Goal: Information Seeking & Learning: Check status

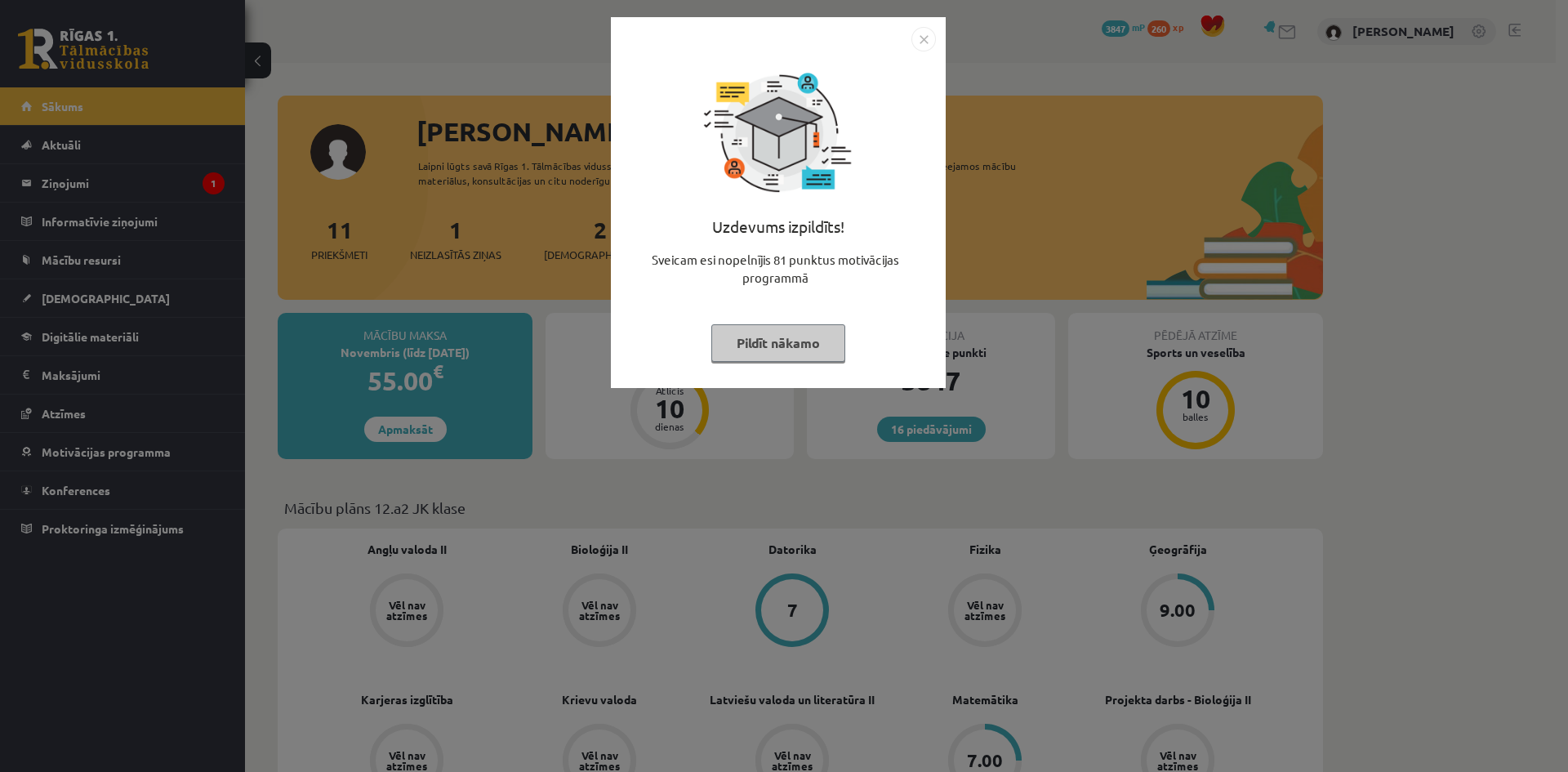
click at [765, 336] on button "Pildīt nākamo" at bounding box center [778, 342] width 134 height 37
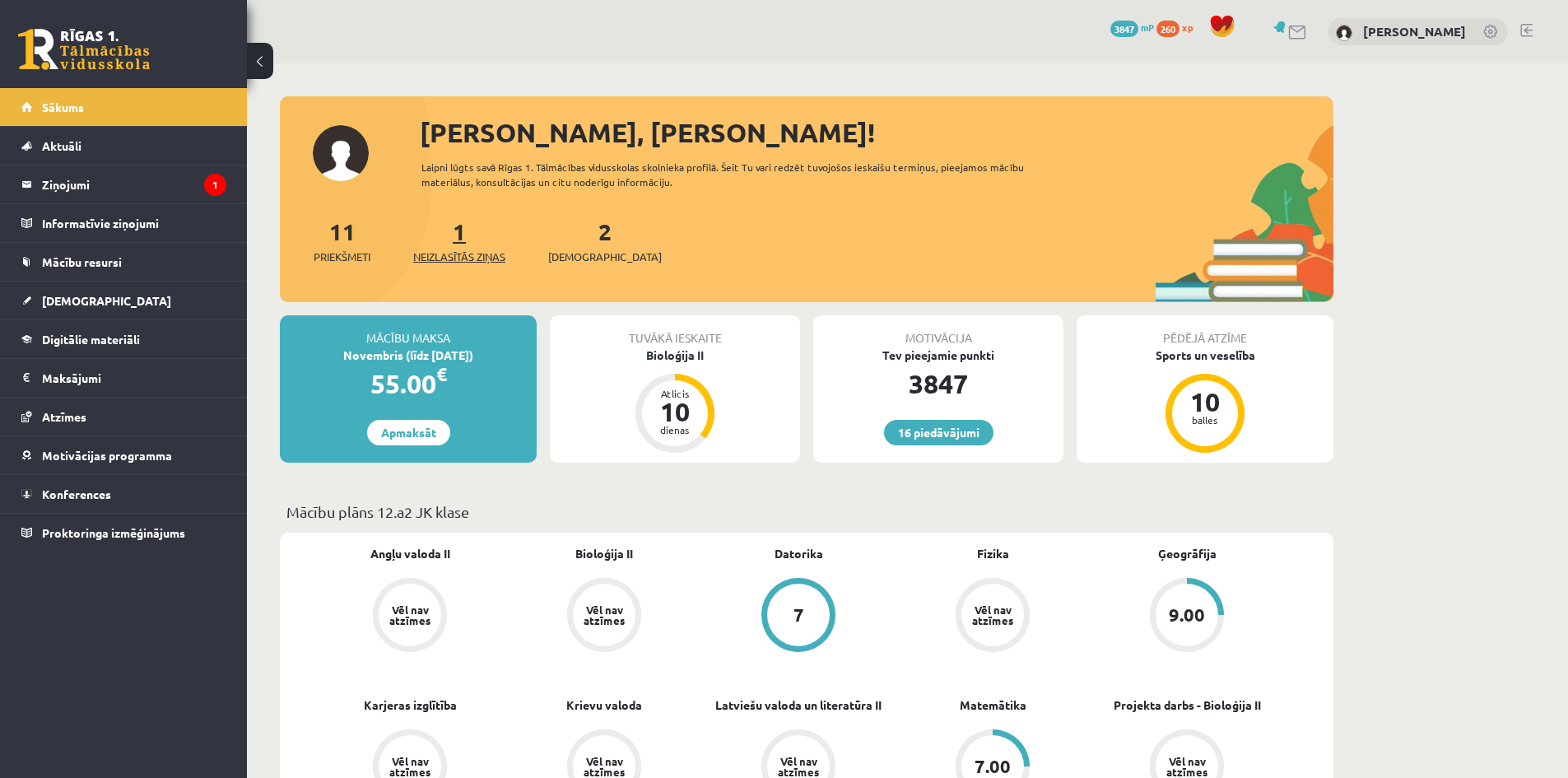
click at [458, 238] on link "1 Neizlasītās ziņas" at bounding box center [459, 240] width 92 height 48
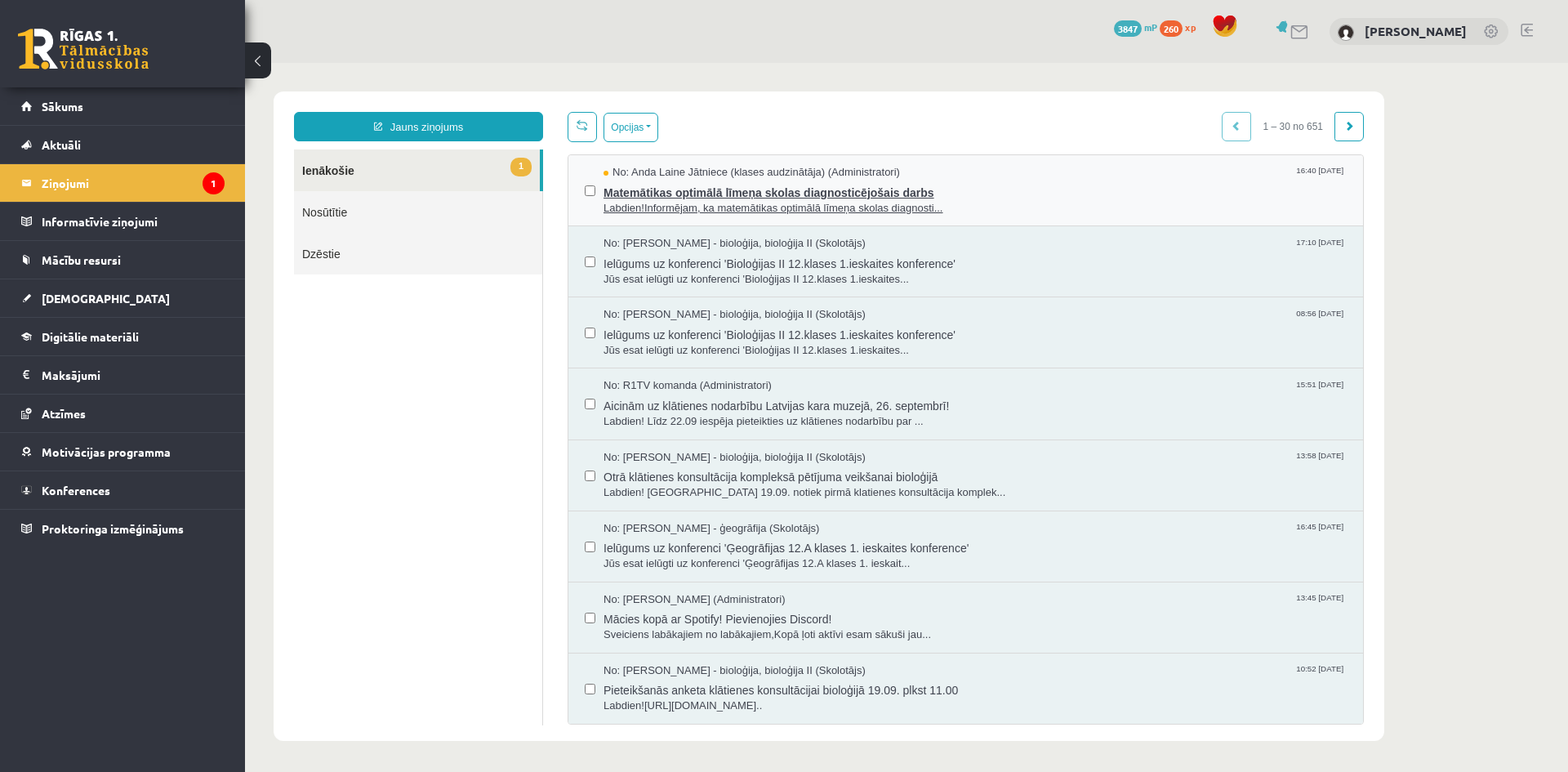
click at [774, 209] on span "Labdien!Informējam, ka matemātikas optimālā līmeņa skolas diagnosti..." at bounding box center [974, 208] width 743 height 15
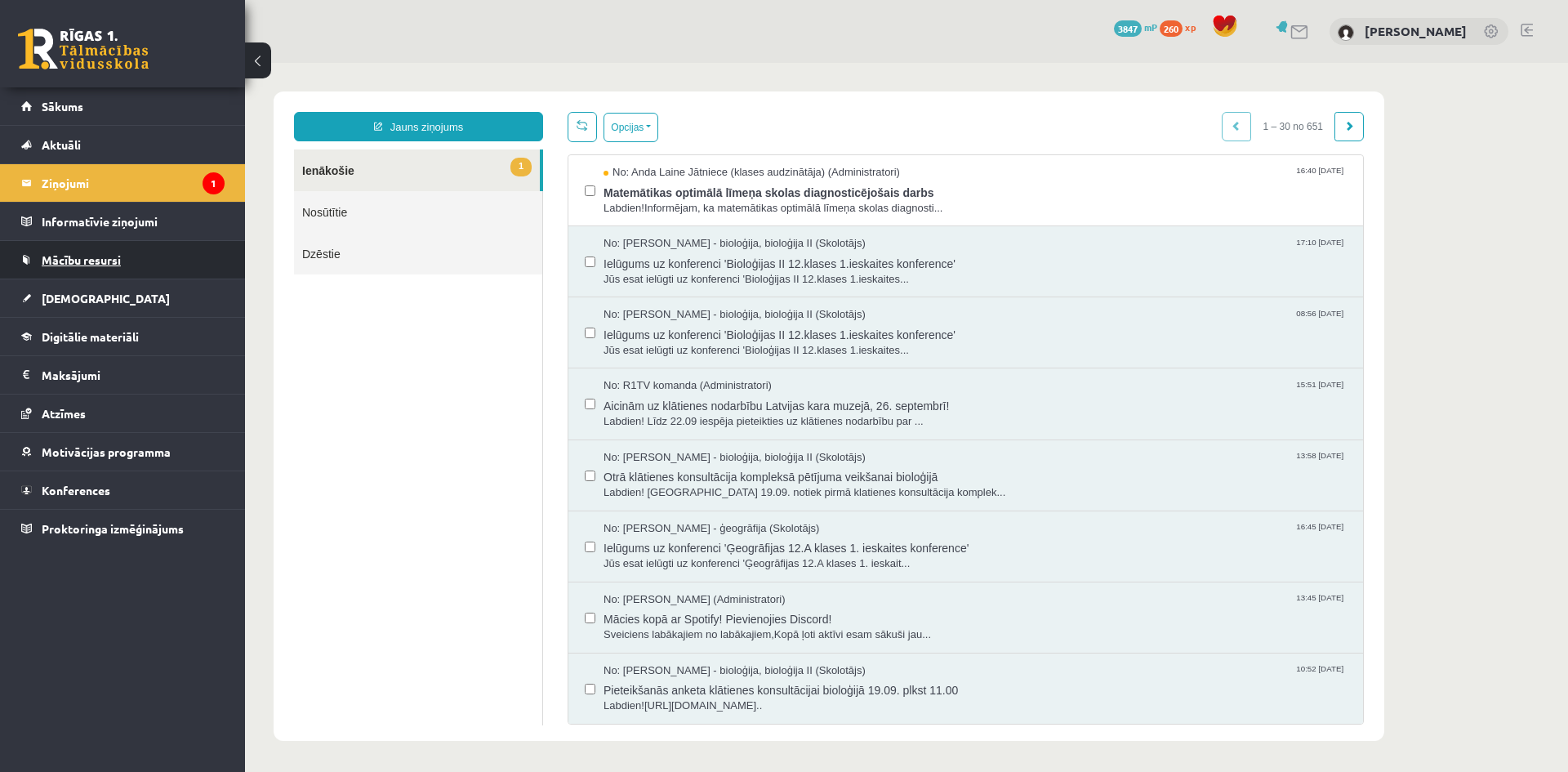
click at [83, 271] on link "Mācību resursi" at bounding box center [122, 259] width 203 height 37
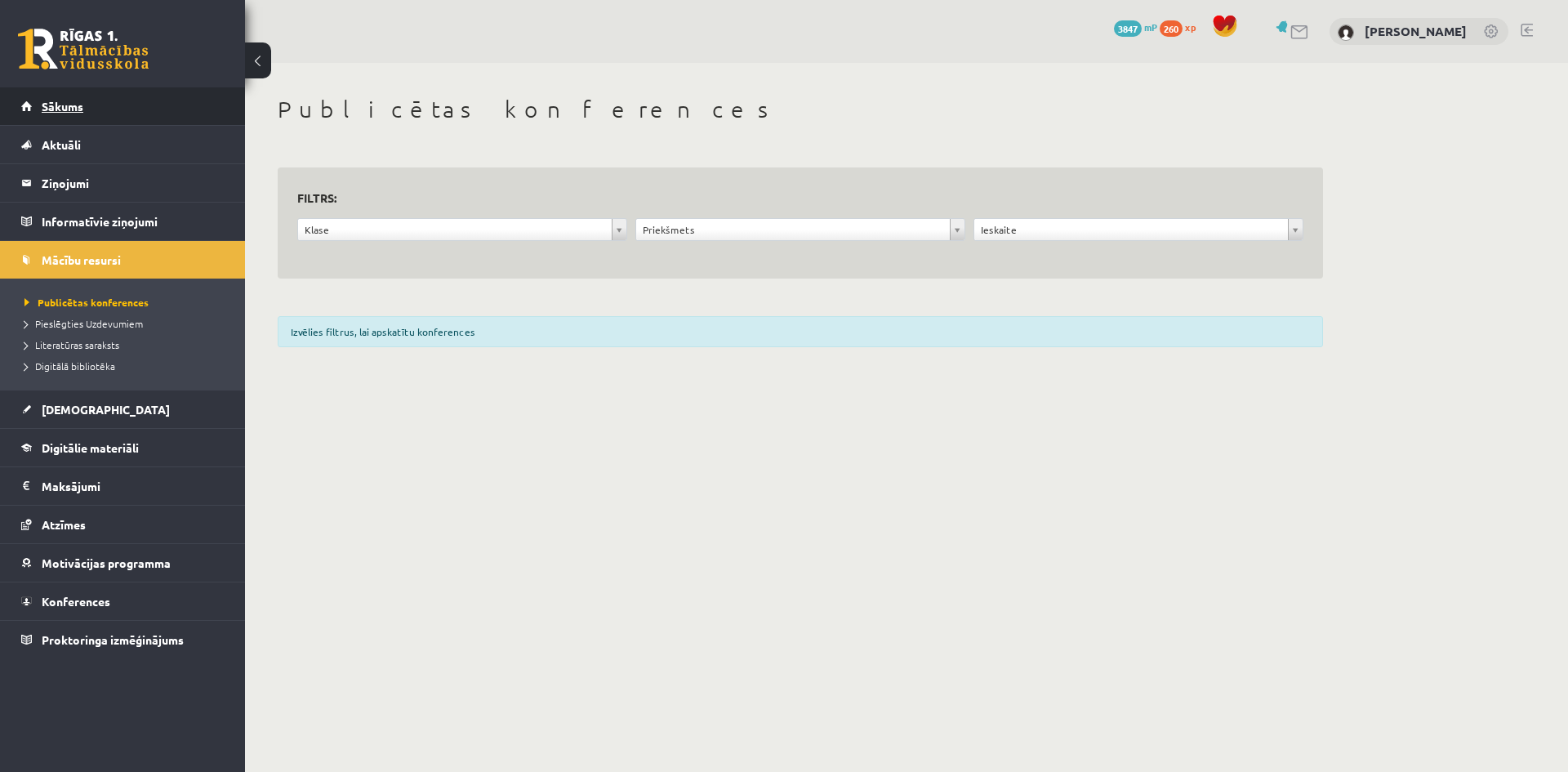
click at [146, 110] on link "Sākums" at bounding box center [122, 105] width 203 height 37
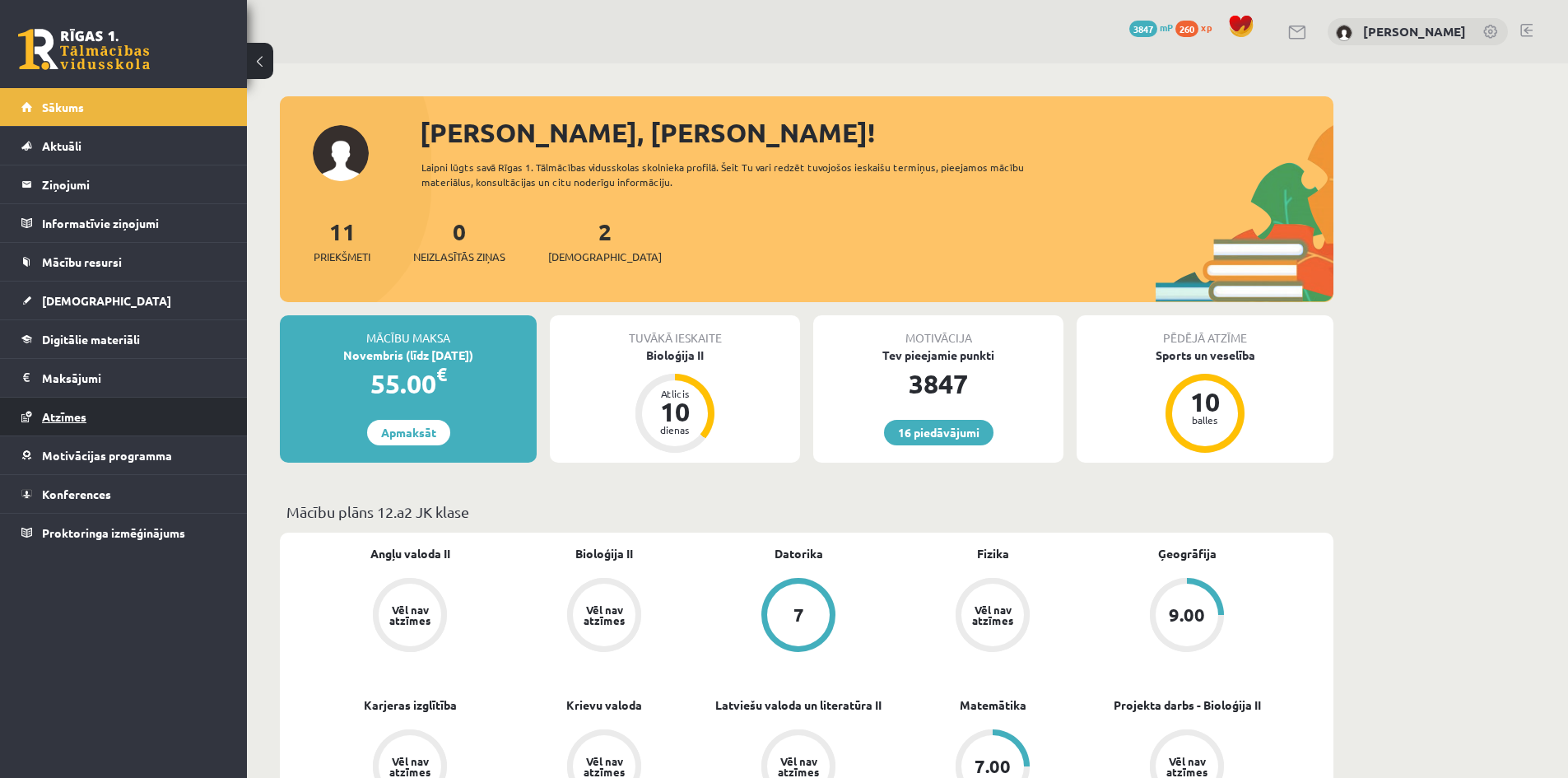
click at [88, 421] on link "Atzīmes" at bounding box center [123, 416] width 205 height 37
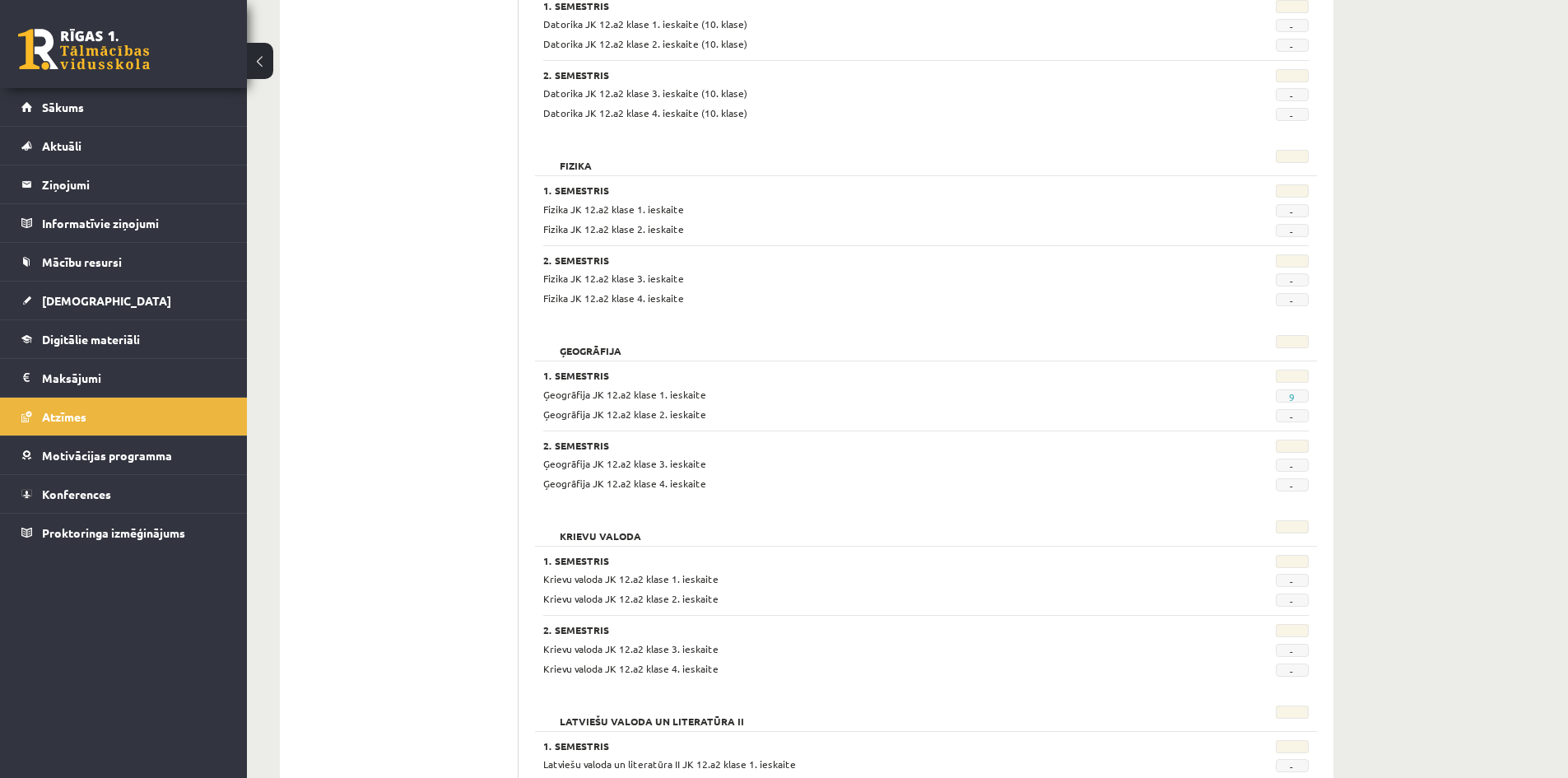
scroll to position [689, 0]
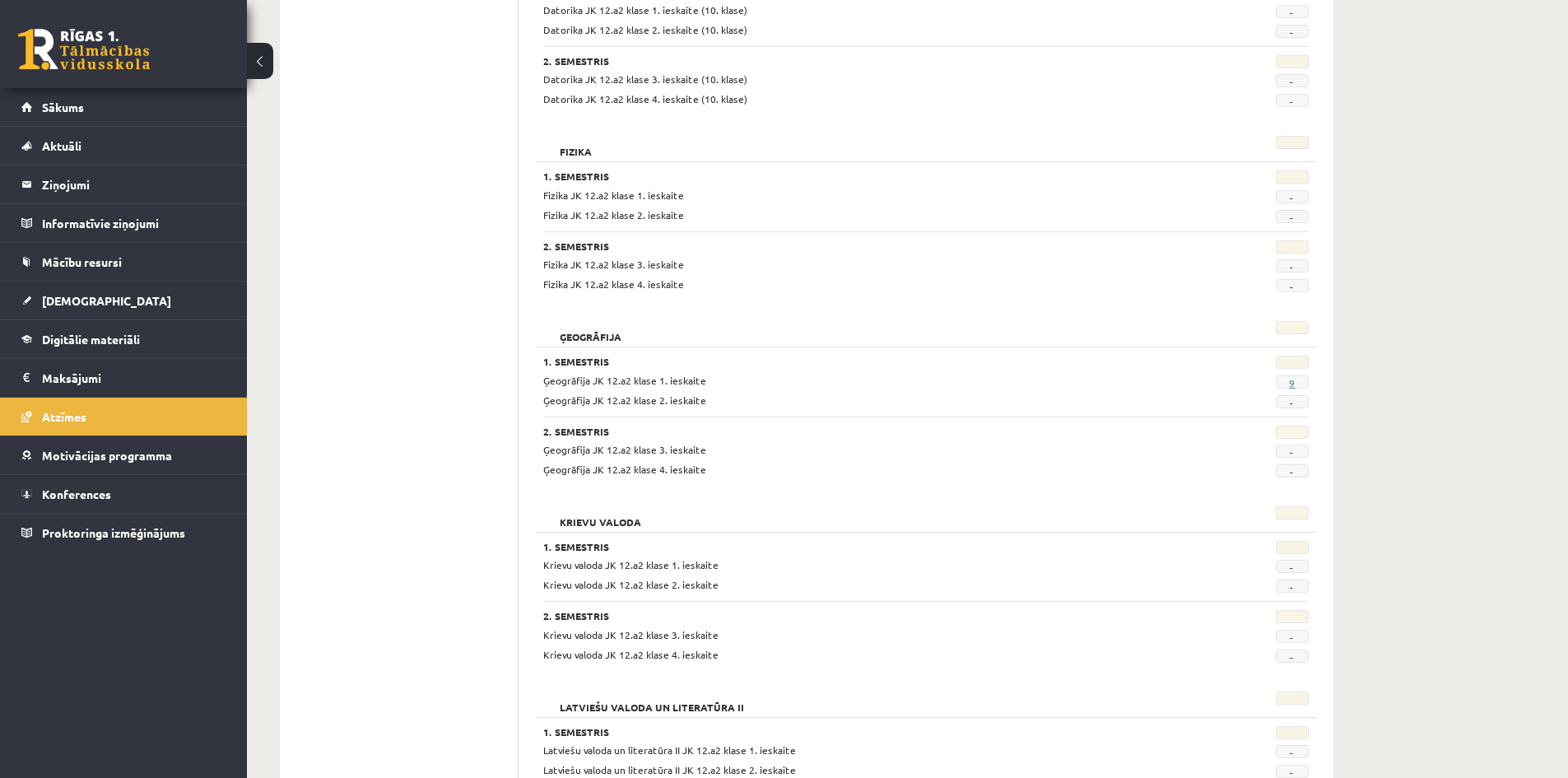
click at [1295, 380] on link "9" at bounding box center [1292, 382] width 5 height 13
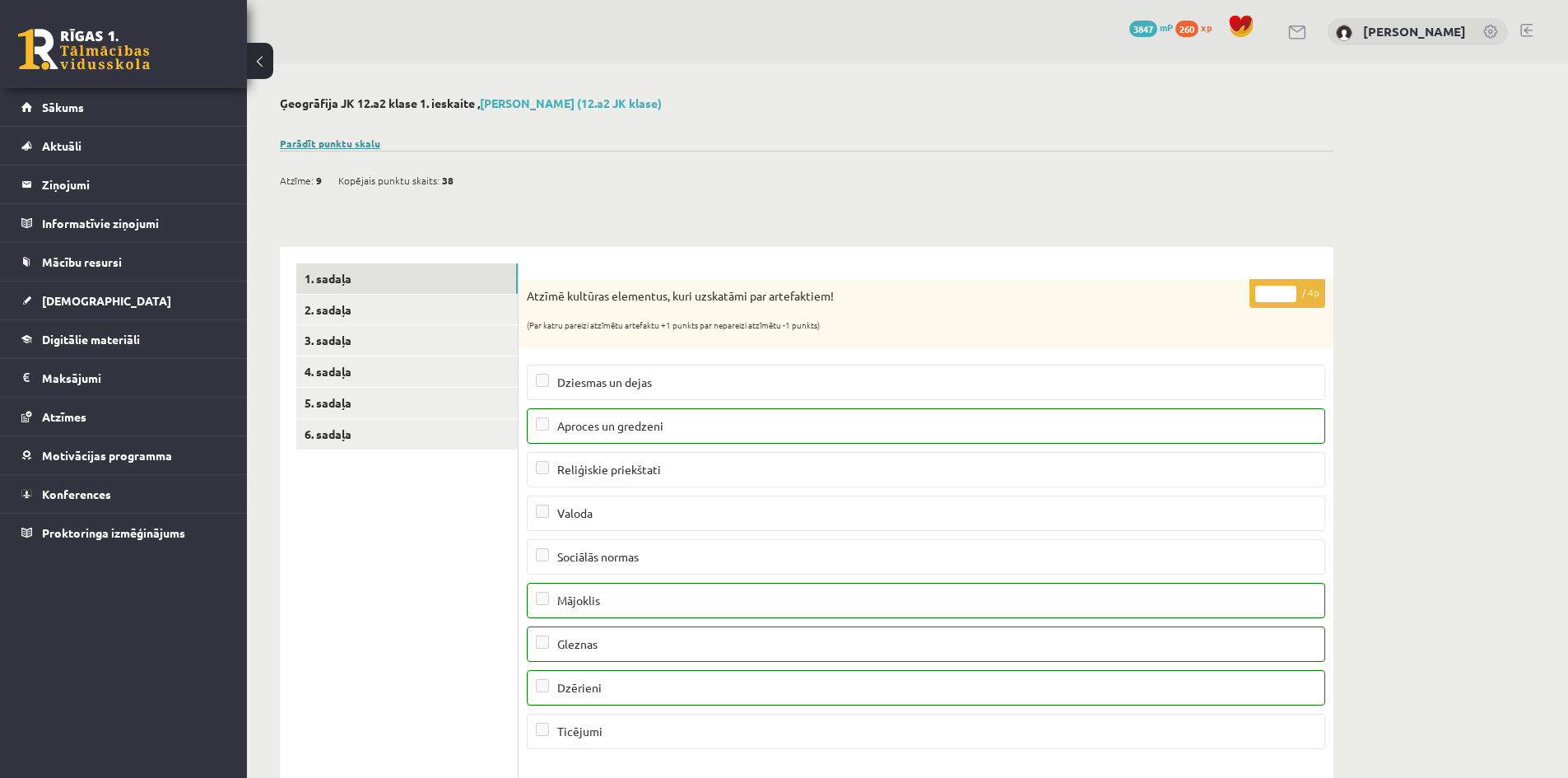
click at [333, 137] on link "Parādīt punktu skalu" at bounding box center [330, 143] width 101 height 13
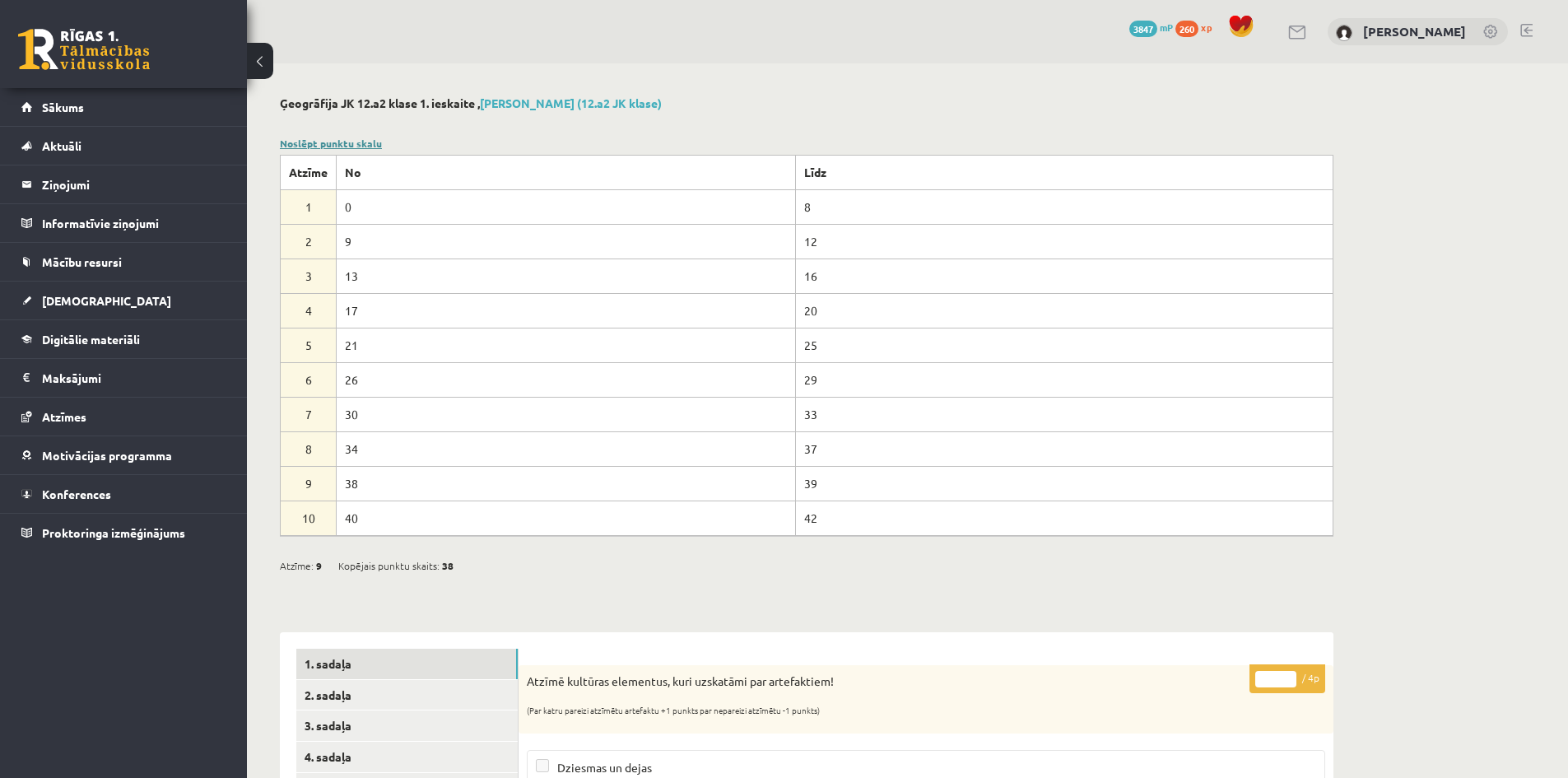
click at [333, 137] on link "Noslēpt punktu skalu" at bounding box center [331, 143] width 102 height 13
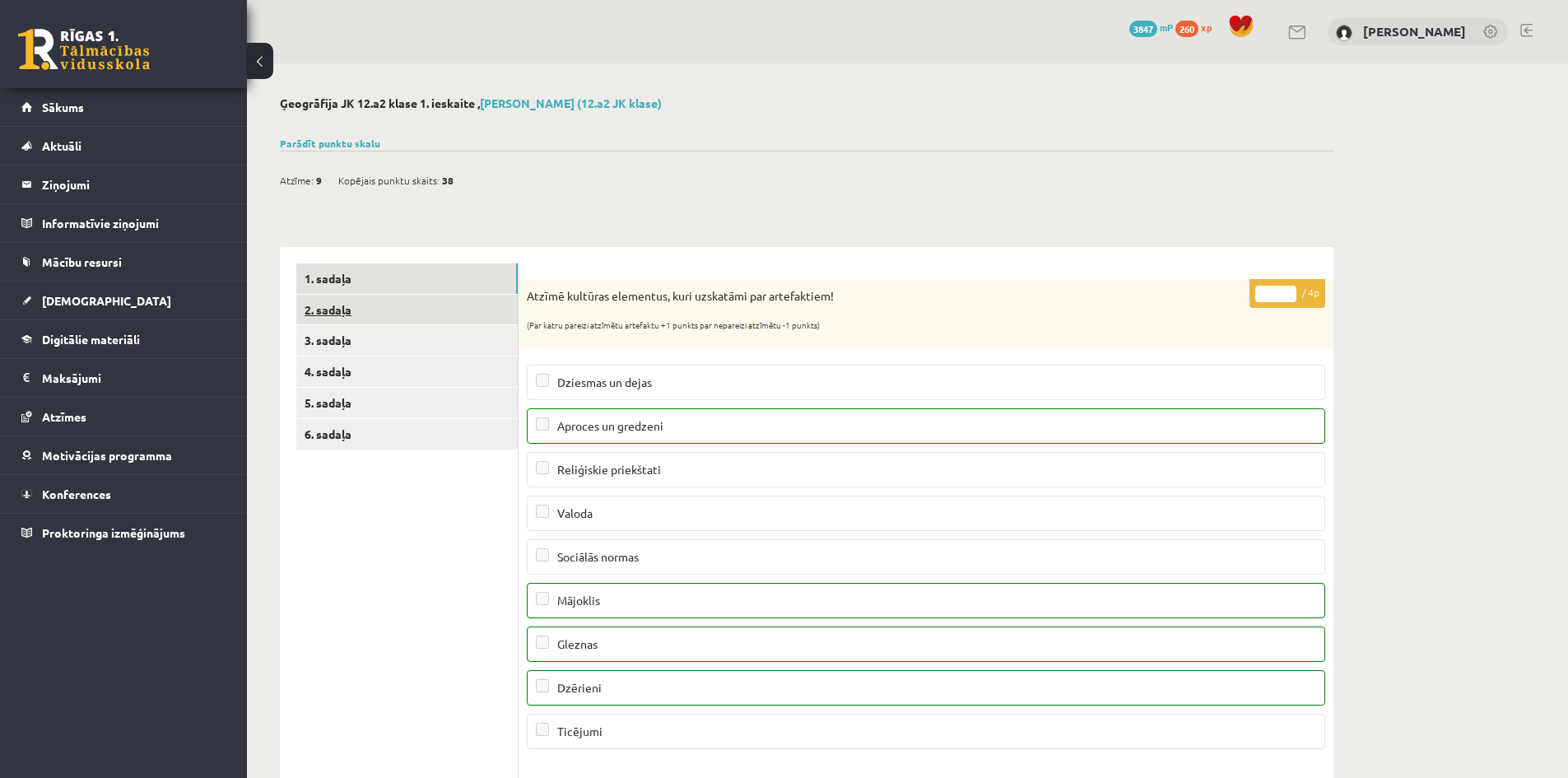
click at [482, 318] on link "2. sadaļa" at bounding box center [407, 309] width 221 height 30
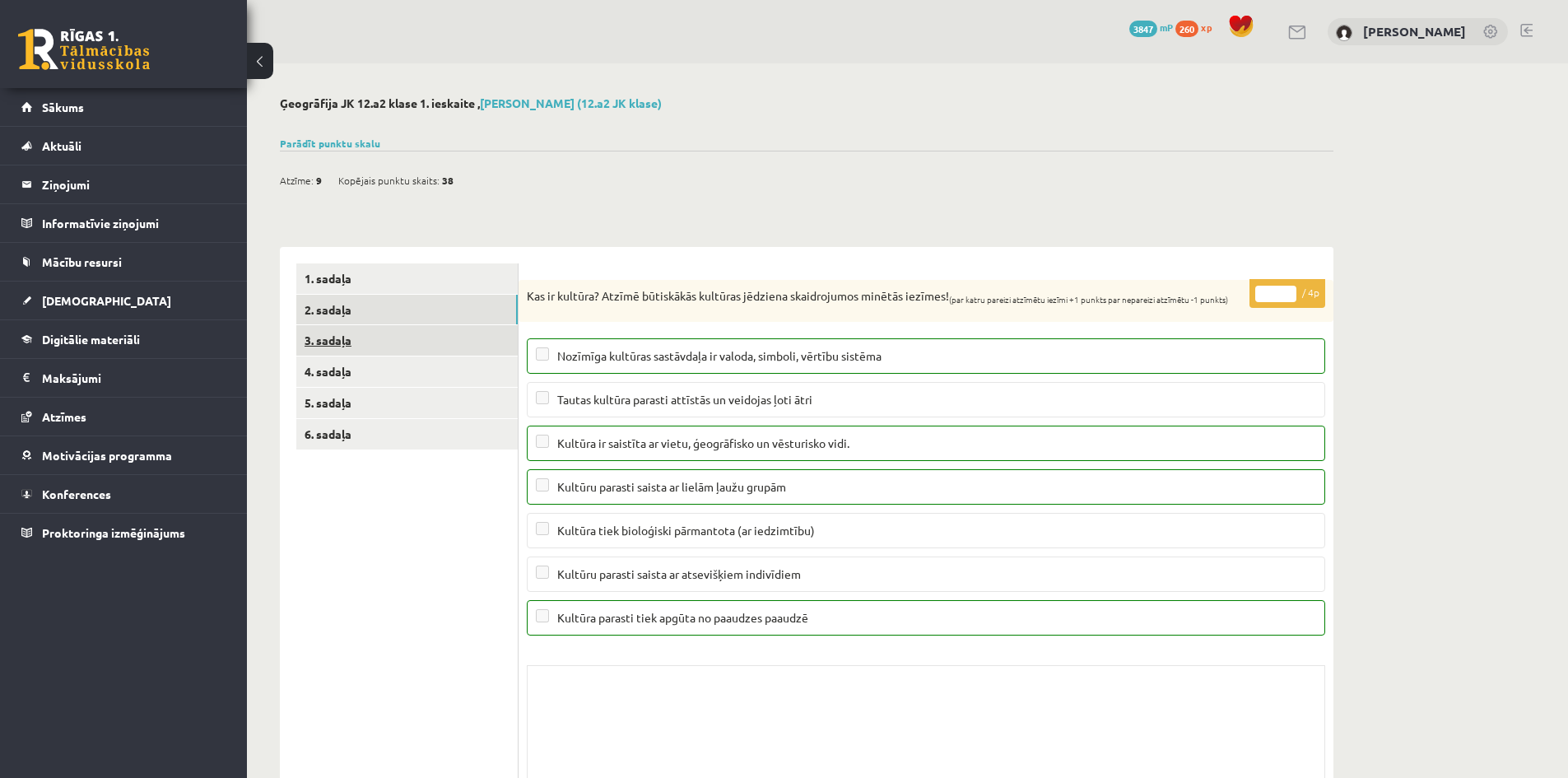
click at [490, 339] on link "3. sadaļa" at bounding box center [407, 340] width 221 height 30
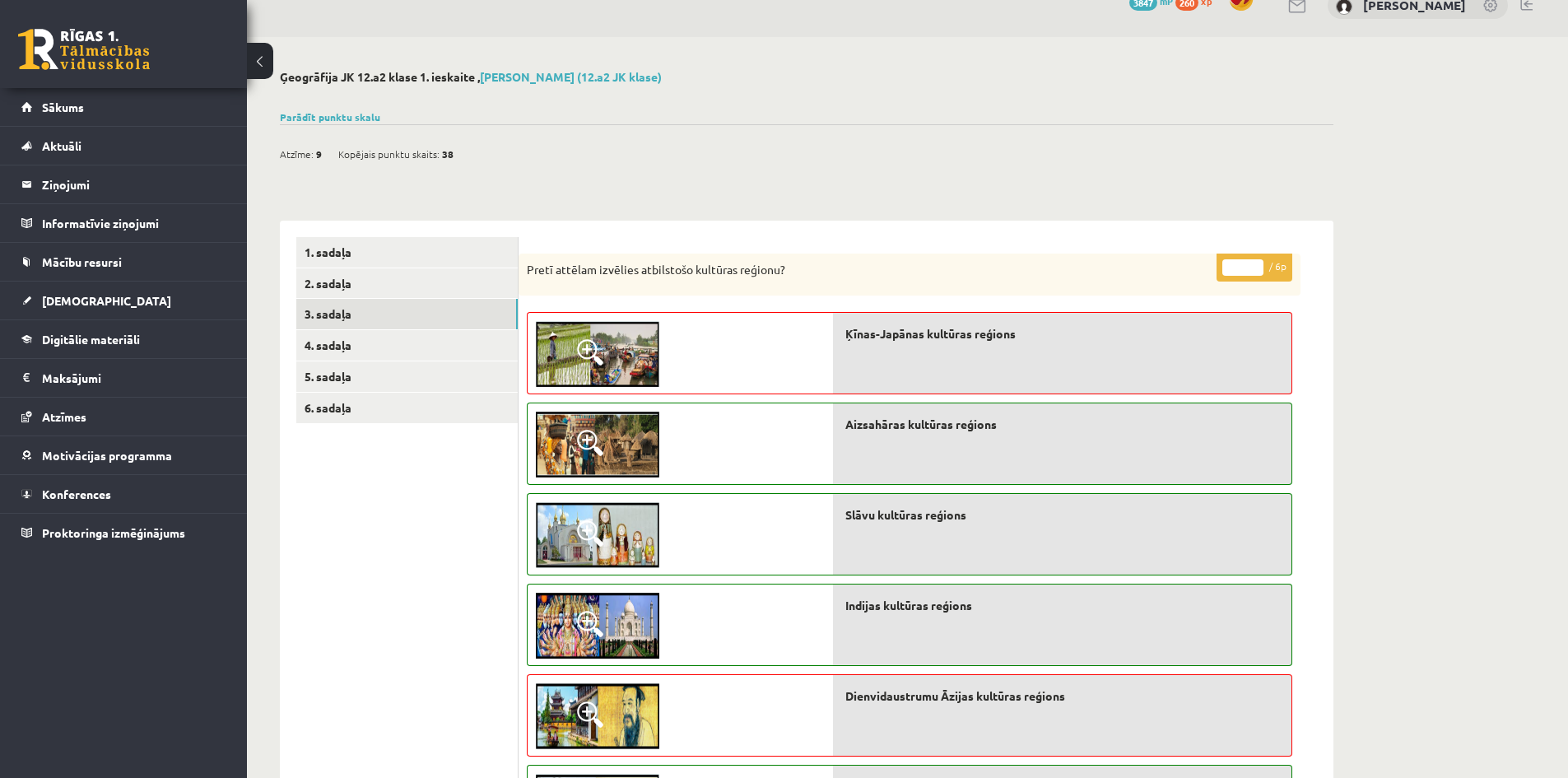
scroll to position [19, 0]
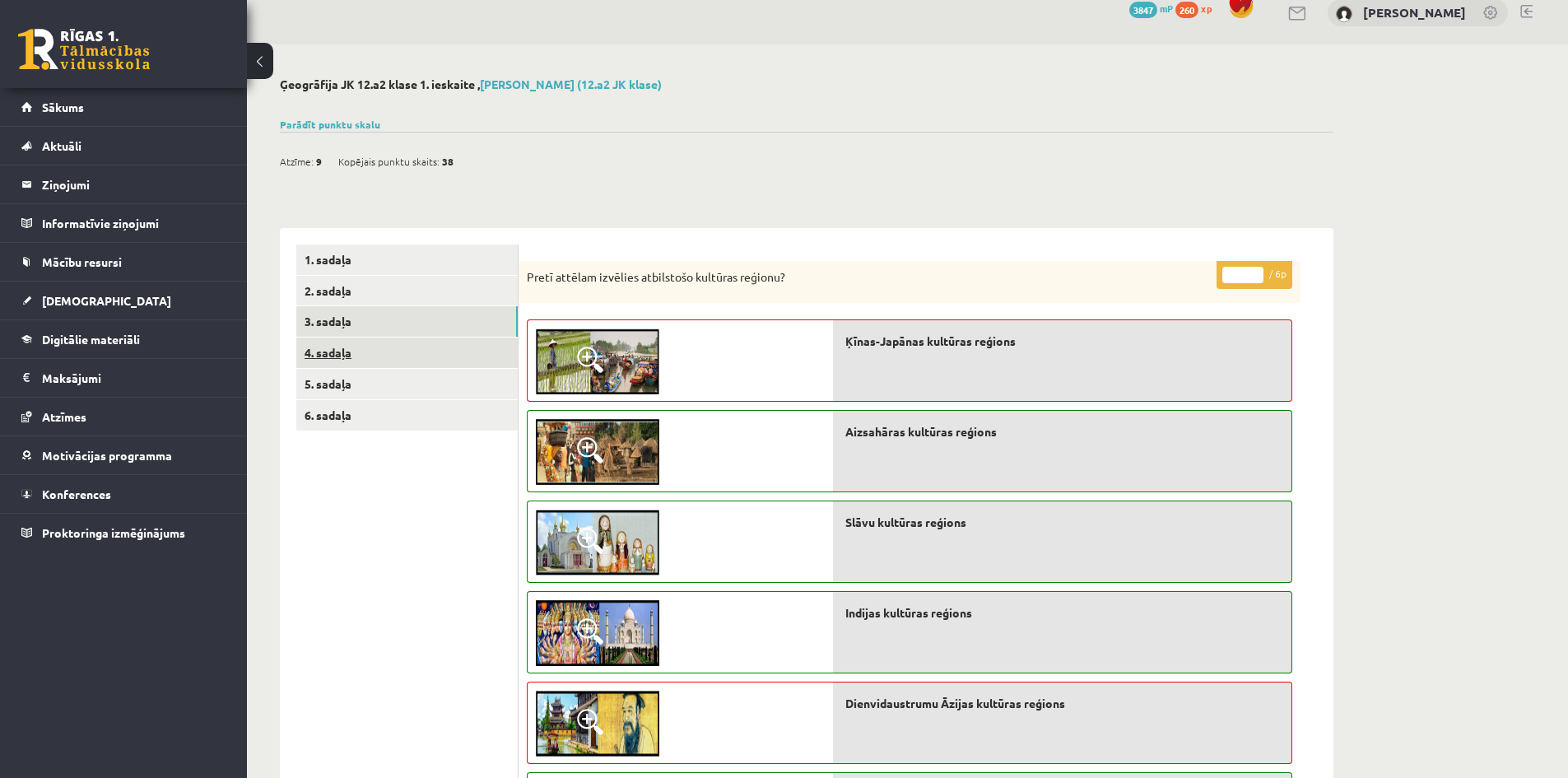
click at [411, 347] on link "4. sadaļa" at bounding box center [407, 352] width 221 height 30
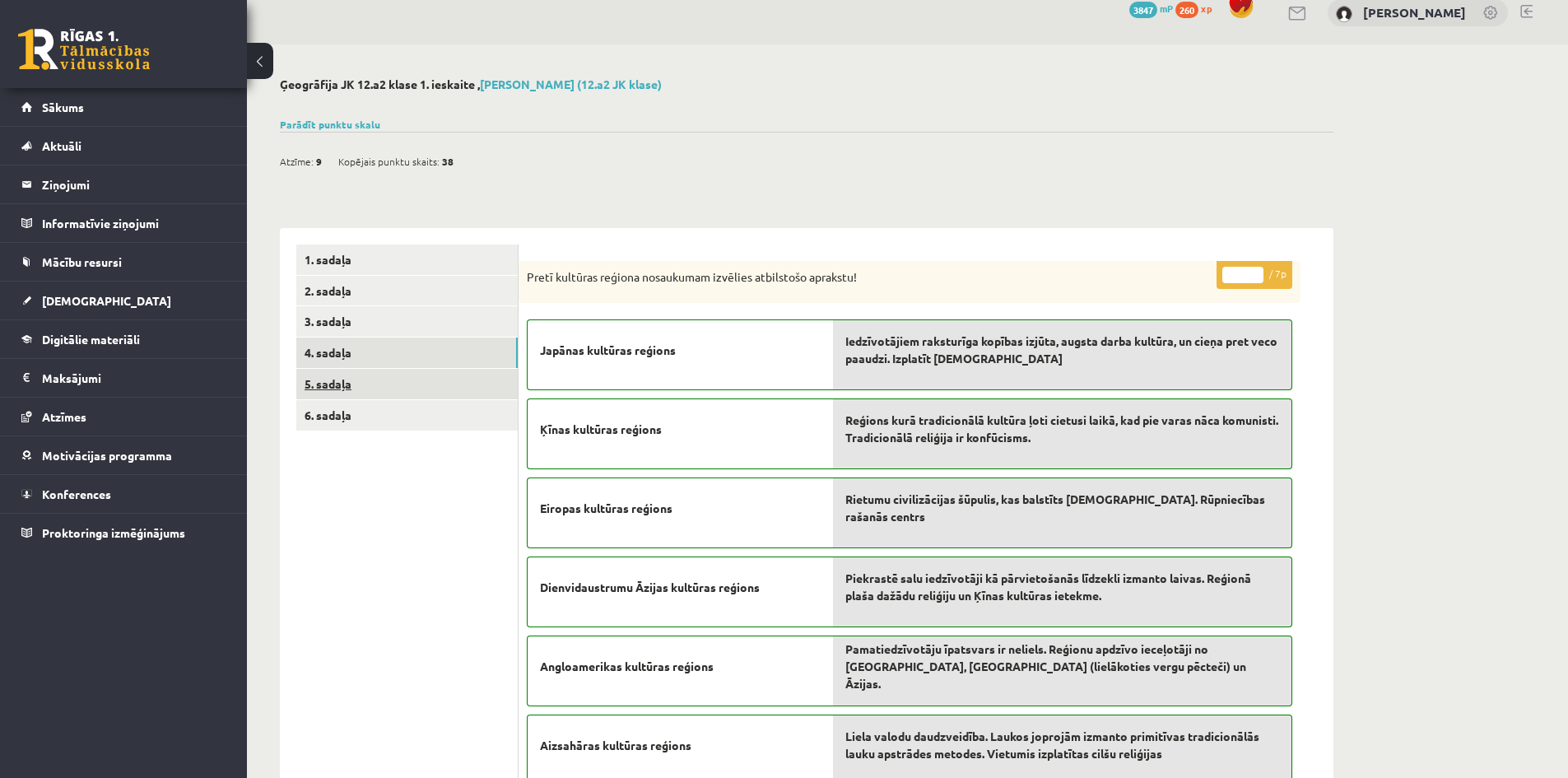
click at [468, 380] on link "5. sadaļa" at bounding box center [407, 383] width 221 height 30
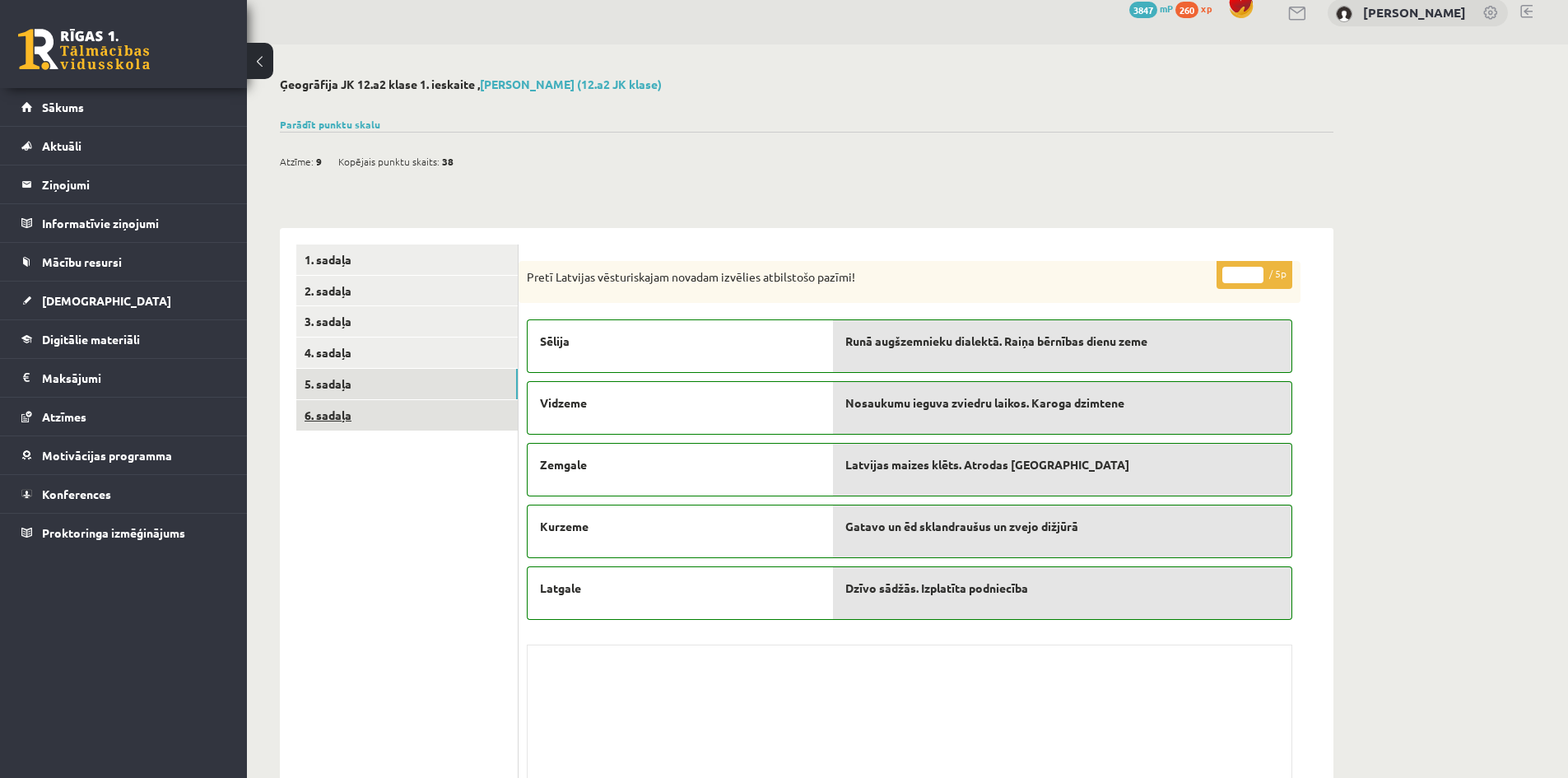
click at [476, 413] on link "6. sadaļa" at bounding box center [407, 415] width 221 height 30
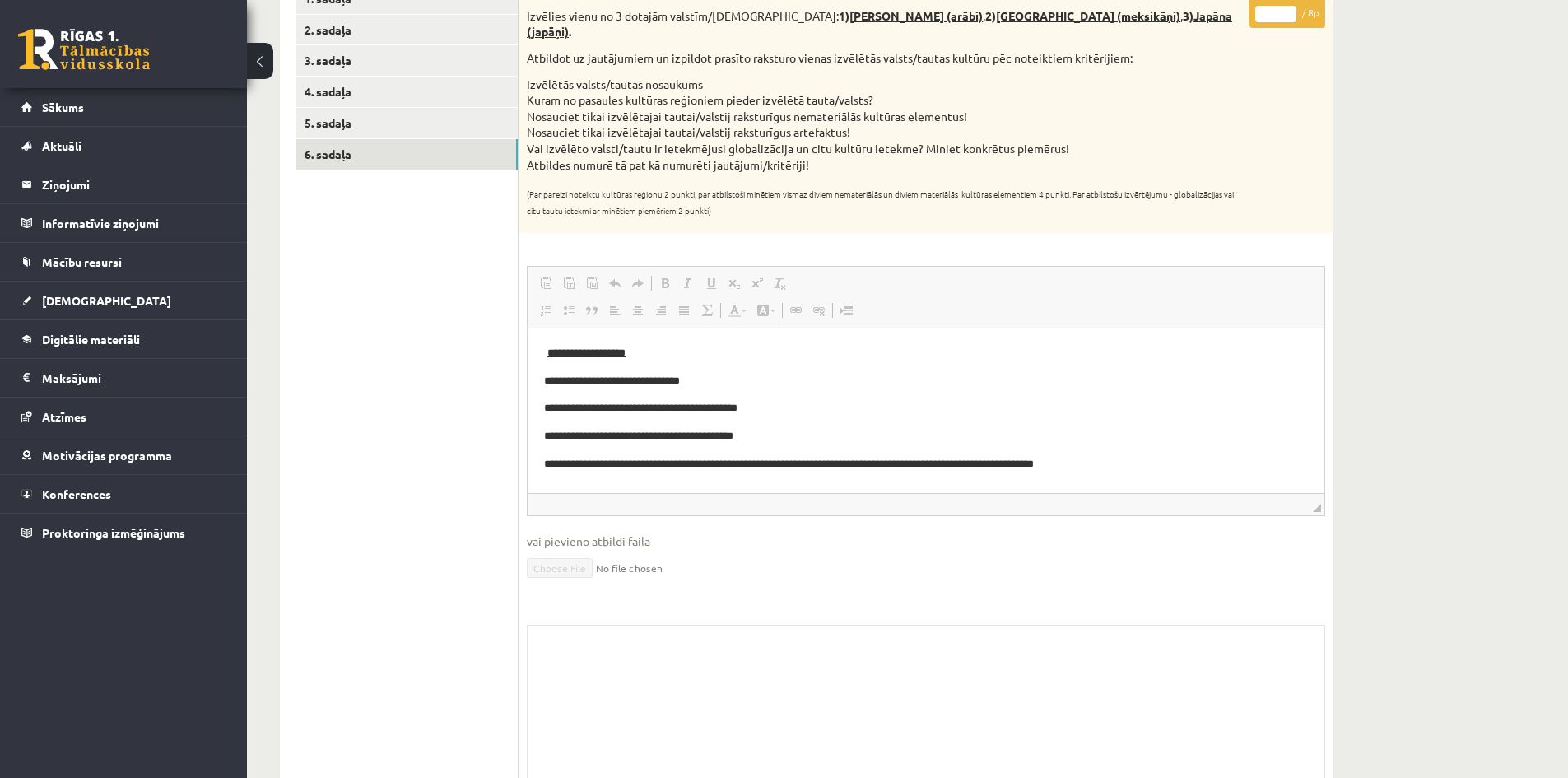
scroll to position [0, 0]
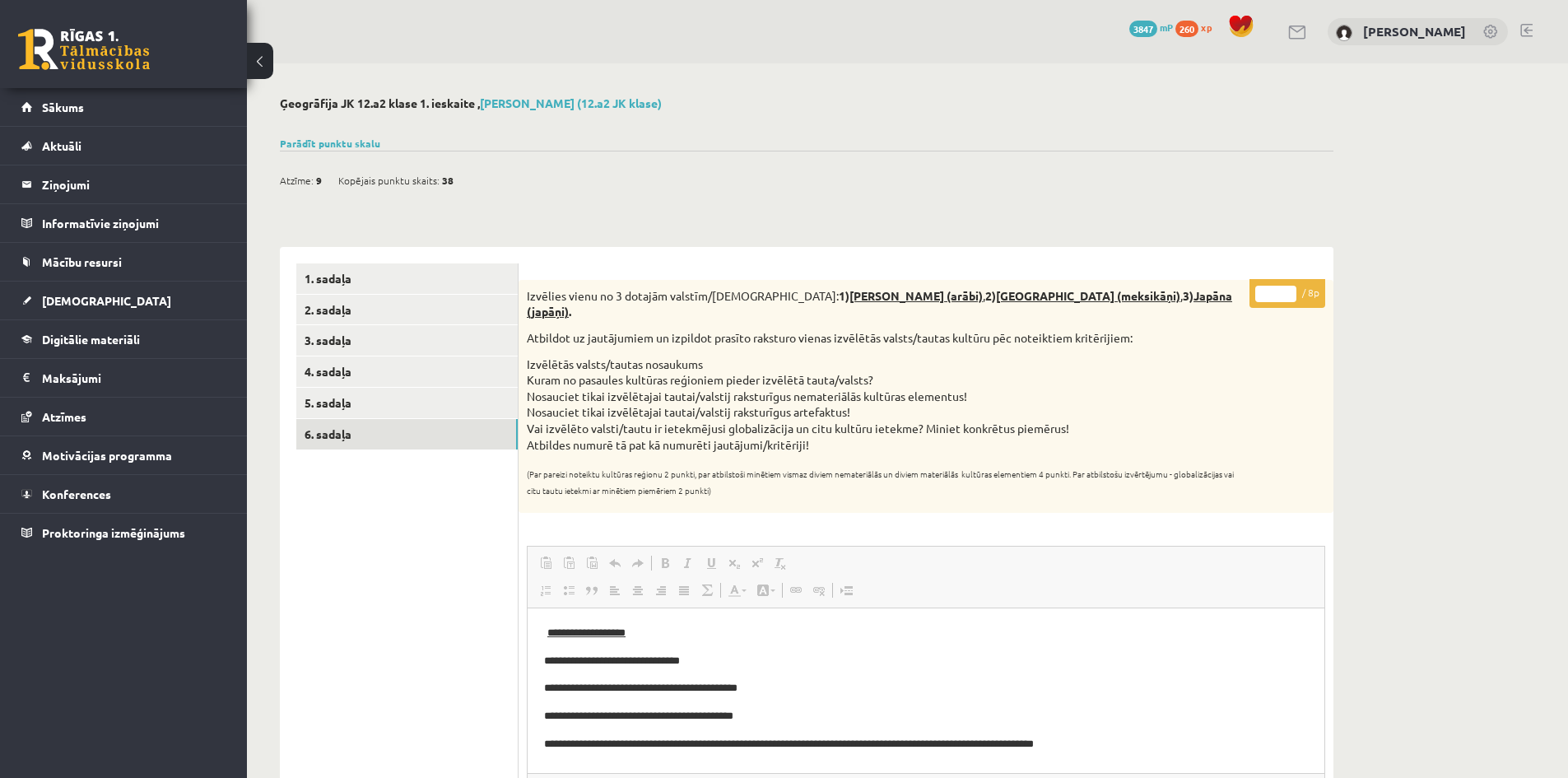
click at [1531, 29] on link at bounding box center [1527, 30] width 13 height 13
